Goal: Use online tool/utility: Use online tool/utility

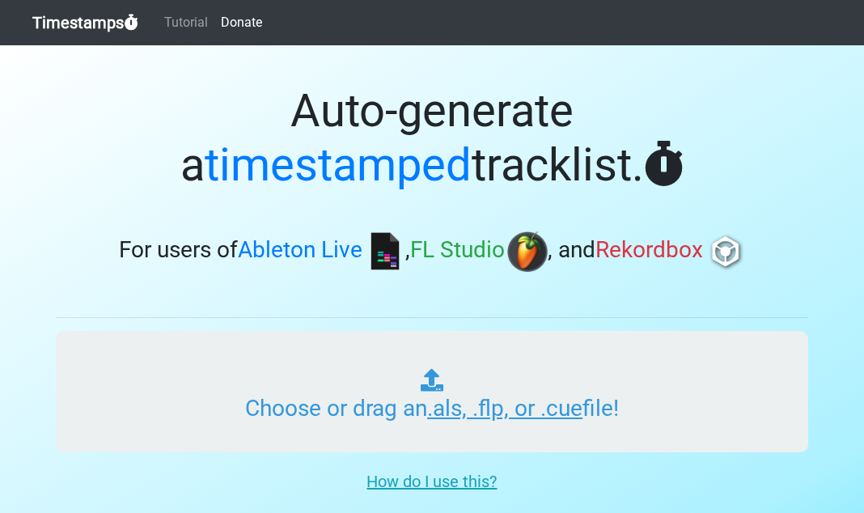
type input "C:\fakepath\01 Tech Rich's Time Machine Vol 206.cue"
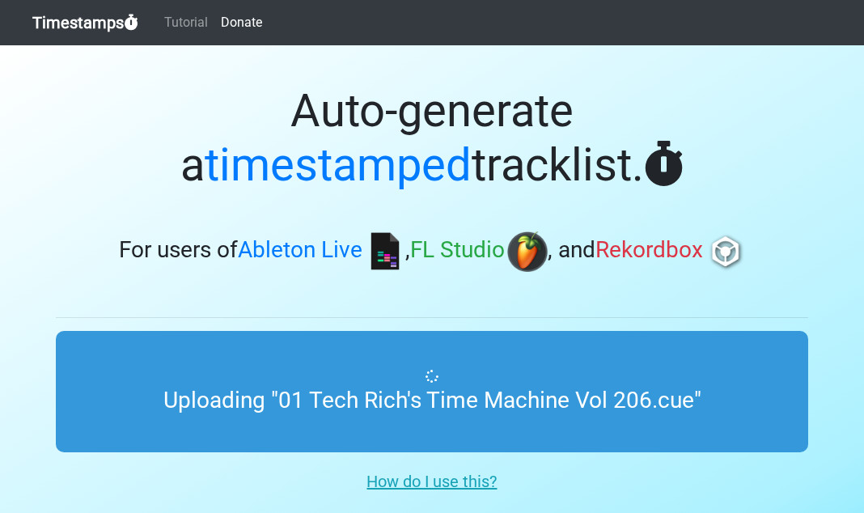
click at [137, 286] on div "Auto-generate a timestamped tracklist. For users of Ableton Live , FL Studio , …" at bounding box center [432, 171] width 752 height 252
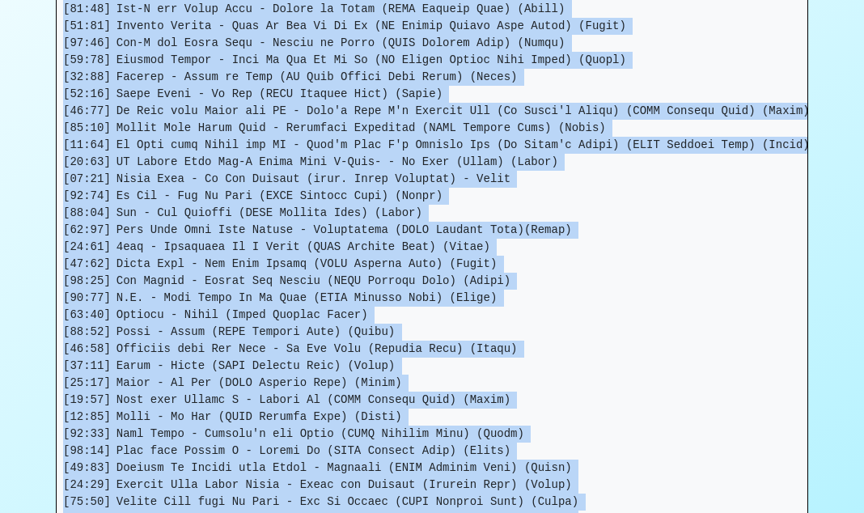
scroll to position [822, 0]
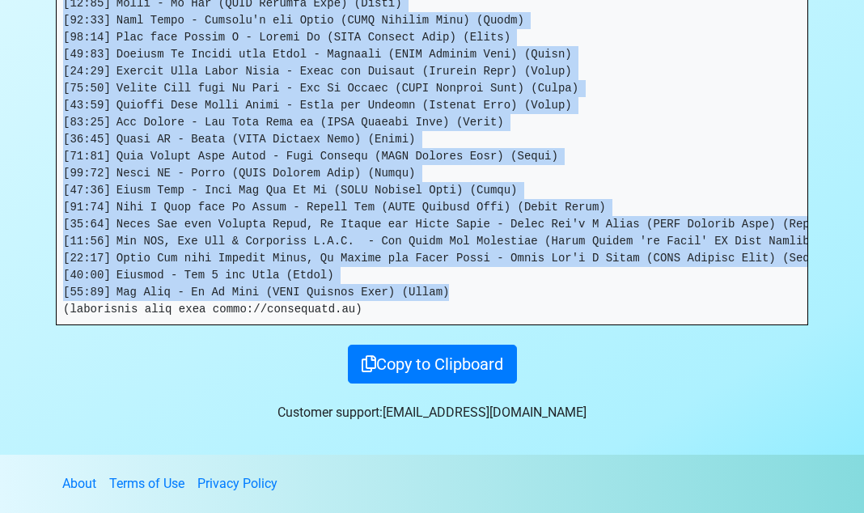
drag, startPoint x: 64, startPoint y: 336, endPoint x: 476, endPoint y: 286, distance: 414.7
copy pre "[00:00] Pastor Troy Feat Peter the Disciple - Vica Versa (LNRP Mixshow Edit) (C…"
